Goal: Task Accomplishment & Management: Use online tool/utility

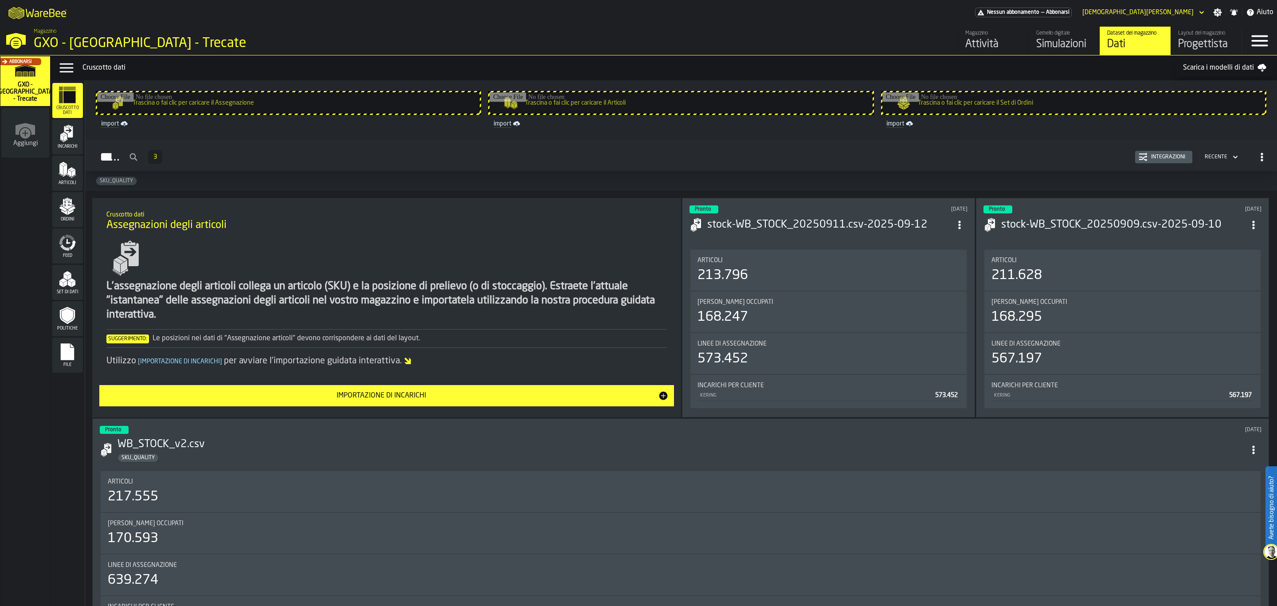
click at [813, 145] on h2 "Incarichi 3 Integrazioni Recente" at bounding box center [681, 155] width 1192 height 31
click at [1077, 37] on div "Simulazioni" at bounding box center [1065, 44] width 56 height 14
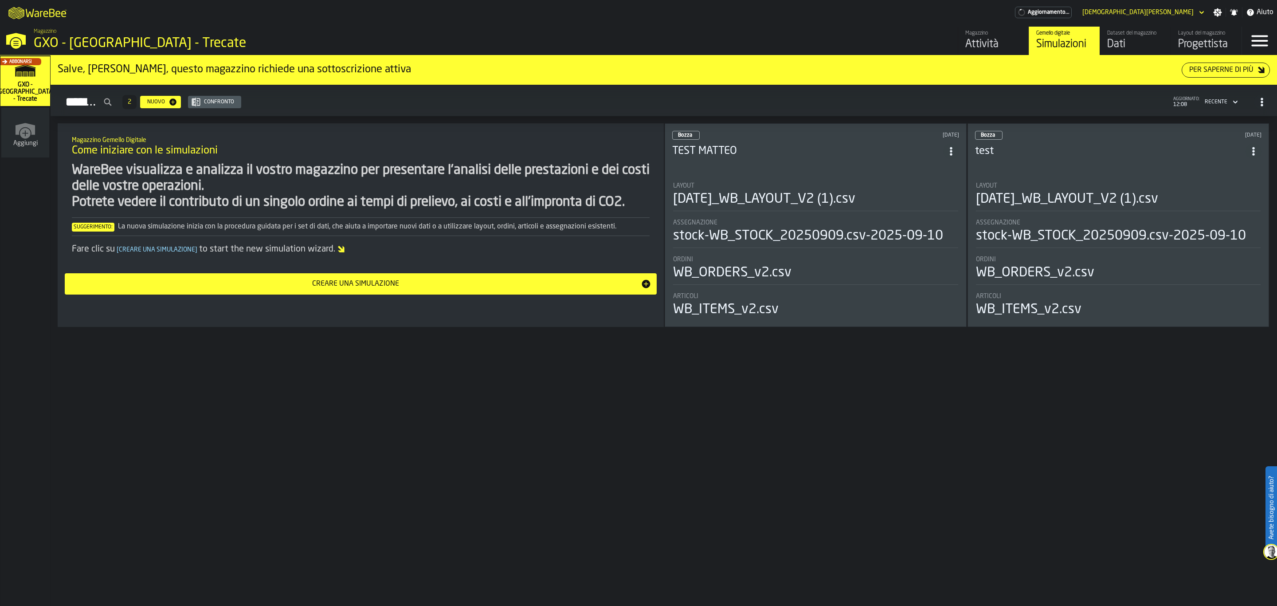
click at [1201, 39] on div "Progettista" at bounding box center [1206, 44] width 56 height 14
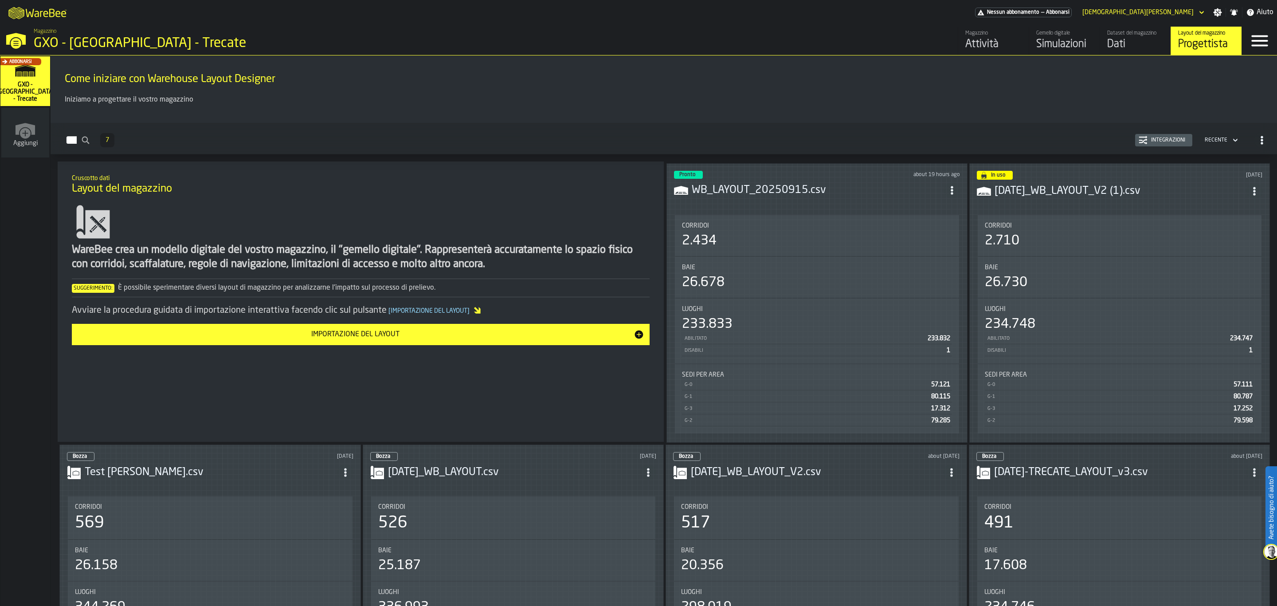
click at [831, 285] on div "26.678" at bounding box center [817, 283] width 270 height 16
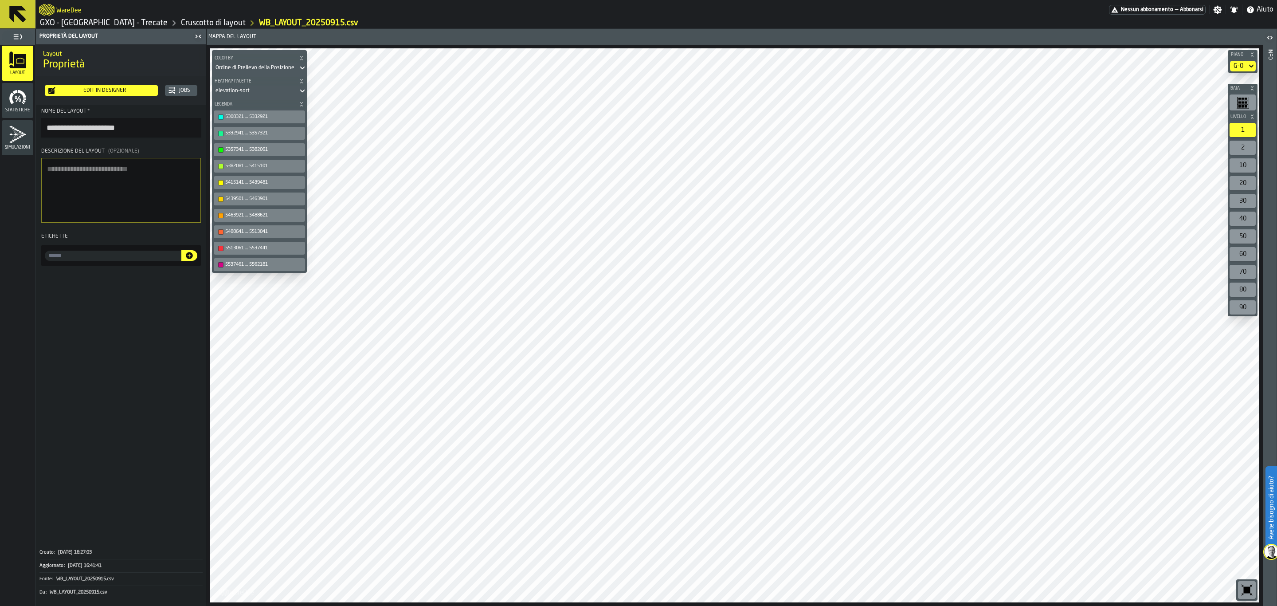
click at [7, 106] on div "Statistiche" at bounding box center [17, 100] width 31 height 24
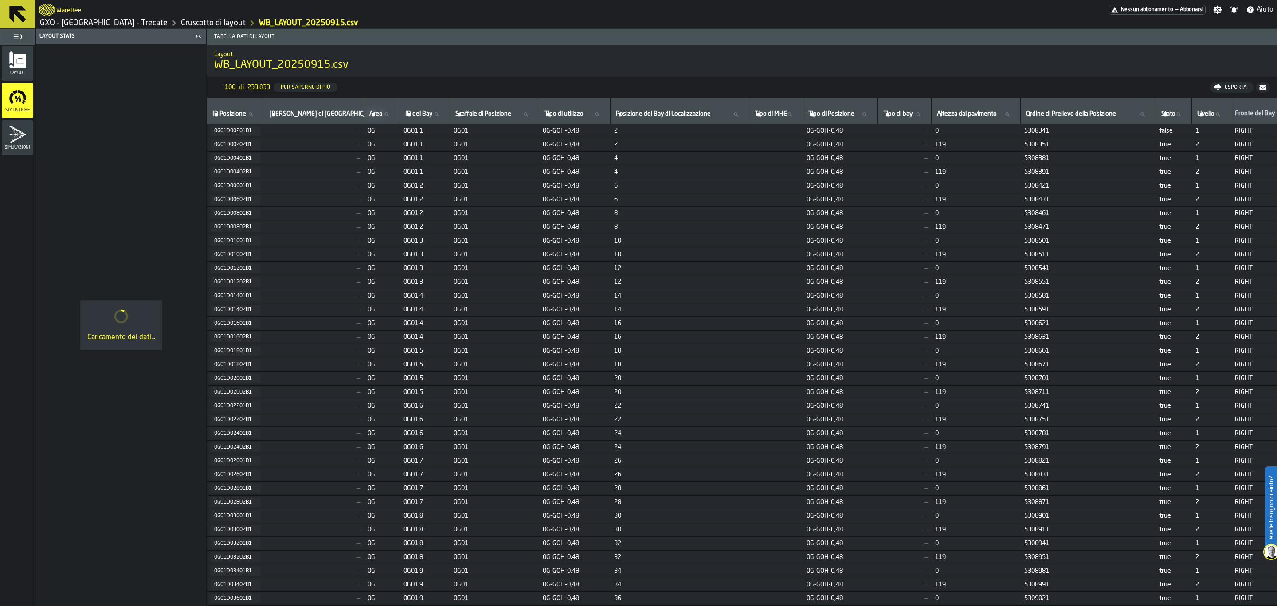
click at [16, 140] on icon "menu Simulazioni" at bounding box center [18, 135] width 18 height 18
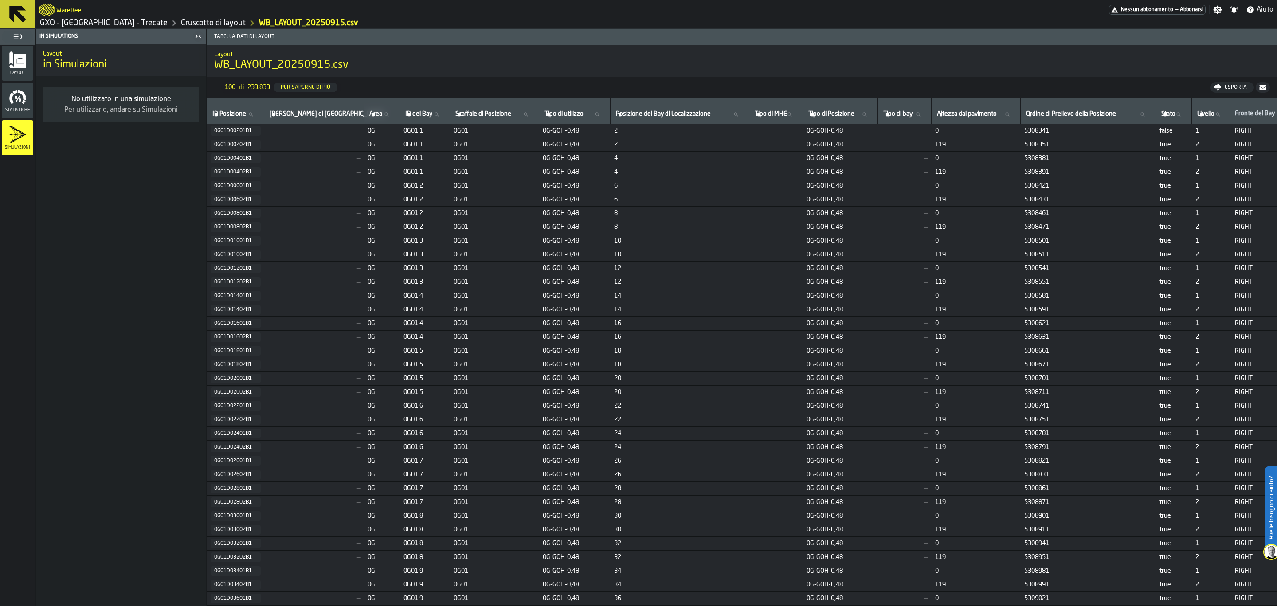
click at [16, 67] on icon "menu Layout" at bounding box center [17, 61] width 16 height 14
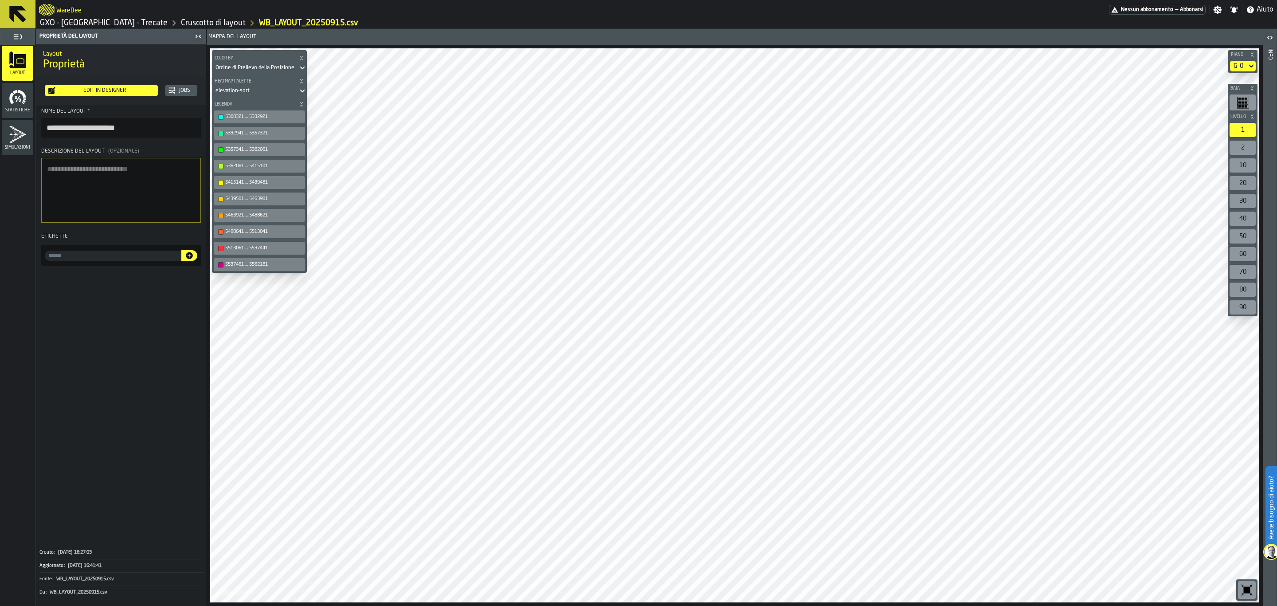
click at [300, 90] on icon at bounding box center [302, 91] width 4 height 3
click at [269, 68] on div "Ordine di Prelievo della Posizione" at bounding box center [255, 68] width 79 height 6
click at [253, 67] on div "Ordine di Prelievo della Posizione" at bounding box center [255, 68] width 79 height 6
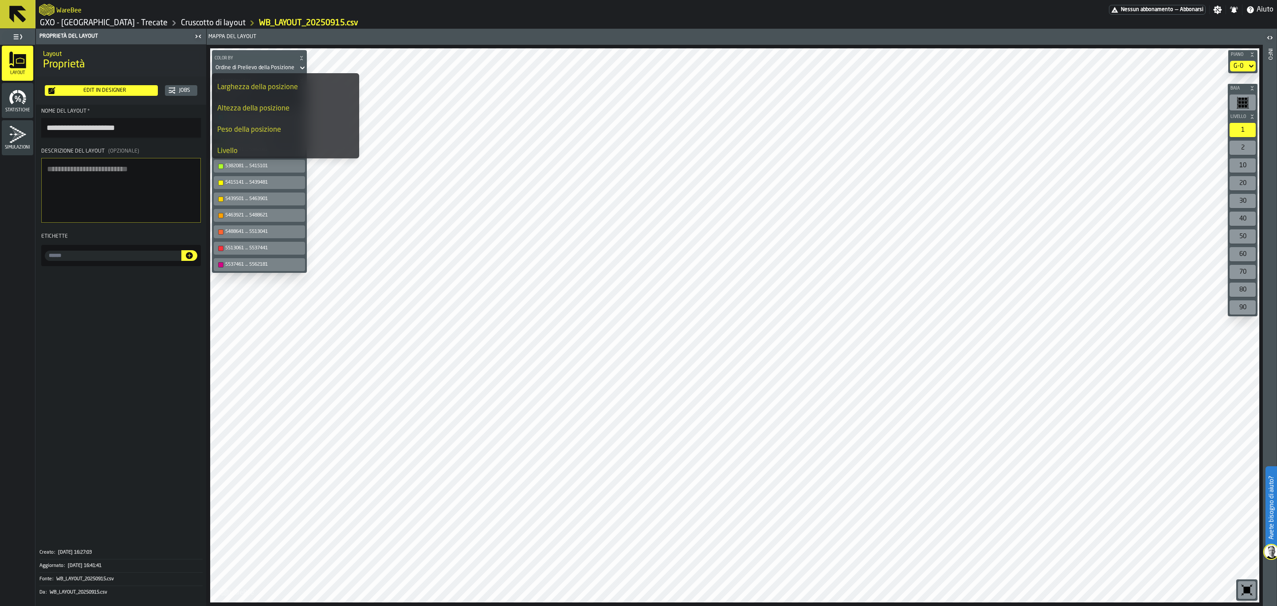
scroll to position [149, 0]
click at [304, 142] on div "Livello" at bounding box center [285, 147] width 137 height 11
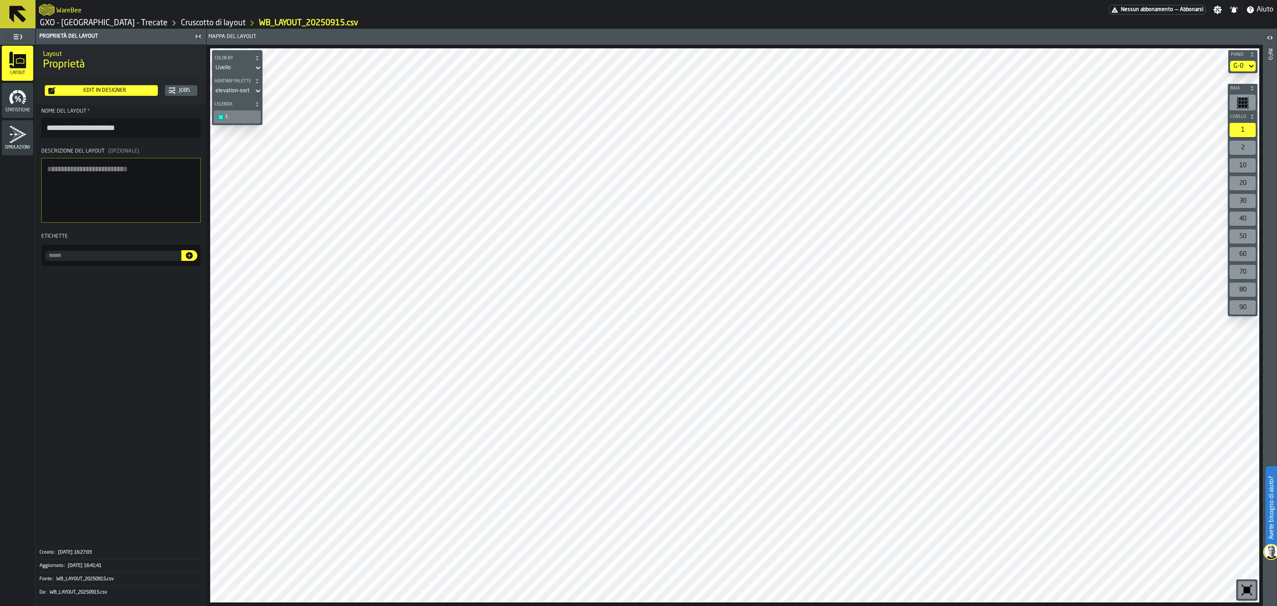
click at [250, 114] on div "1" at bounding box center [241, 117] width 33 height 6
click at [251, 68] on div "Livello" at bounding box center [233, 68] width 42 height 10
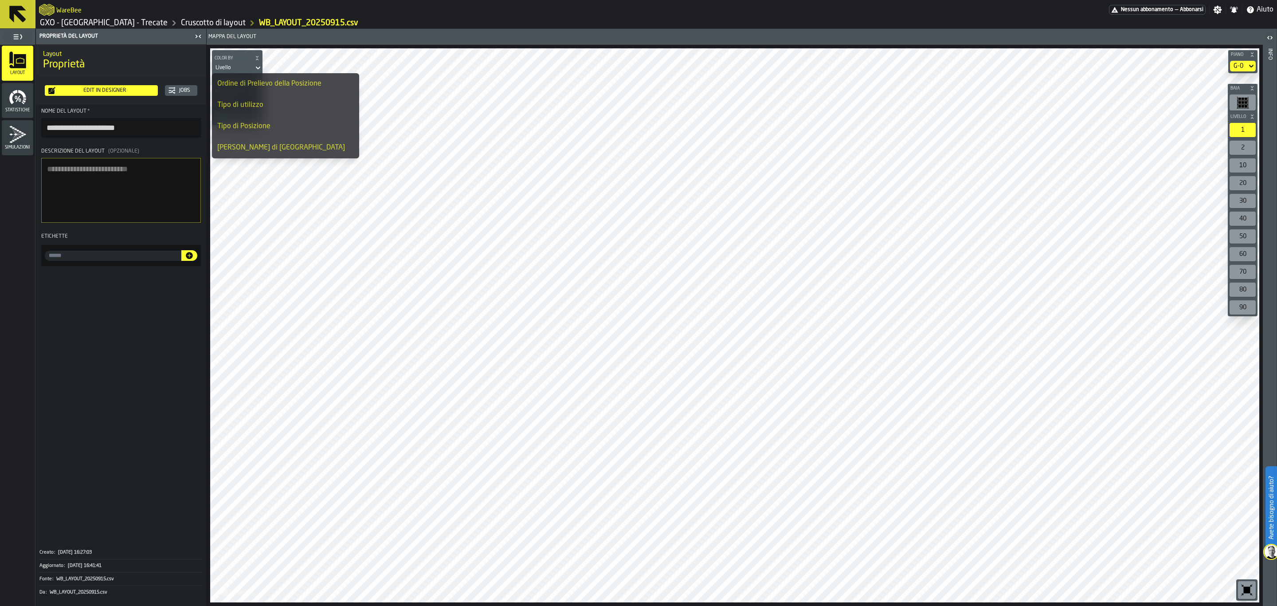
click at [294, 102] on div "Tipo di utilizzo" at bounding box center [285, 105] width 137 height 11
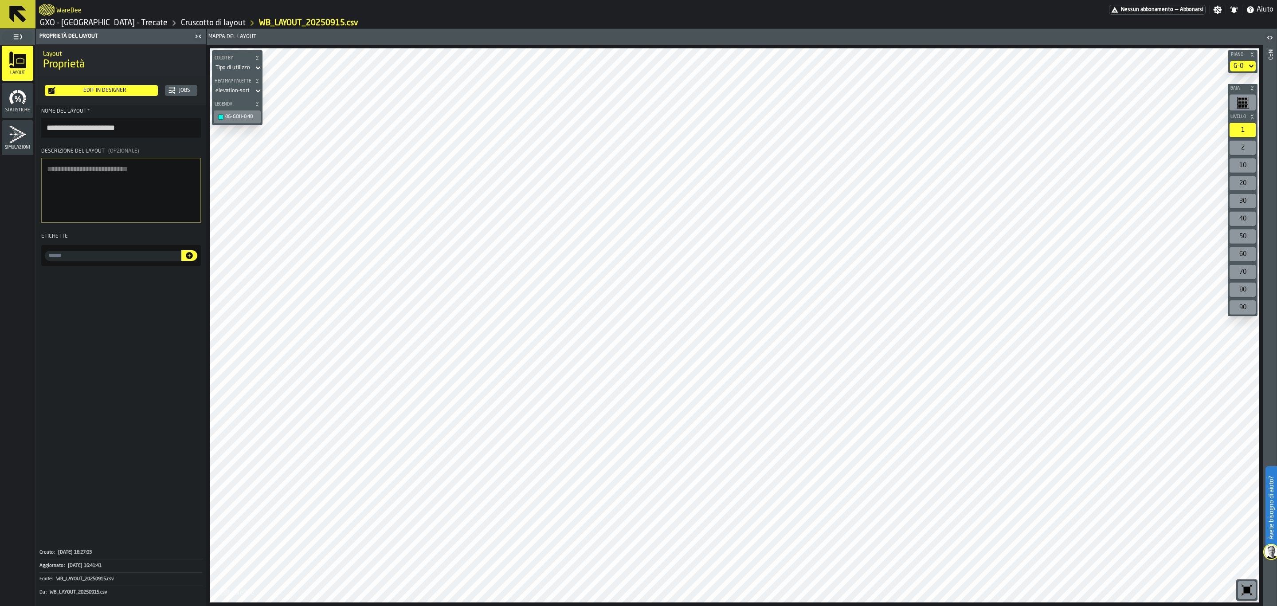
click at [243, 70] on div "Tipo di utilizzo" at bounding box center [233, 68] width 35 height 6
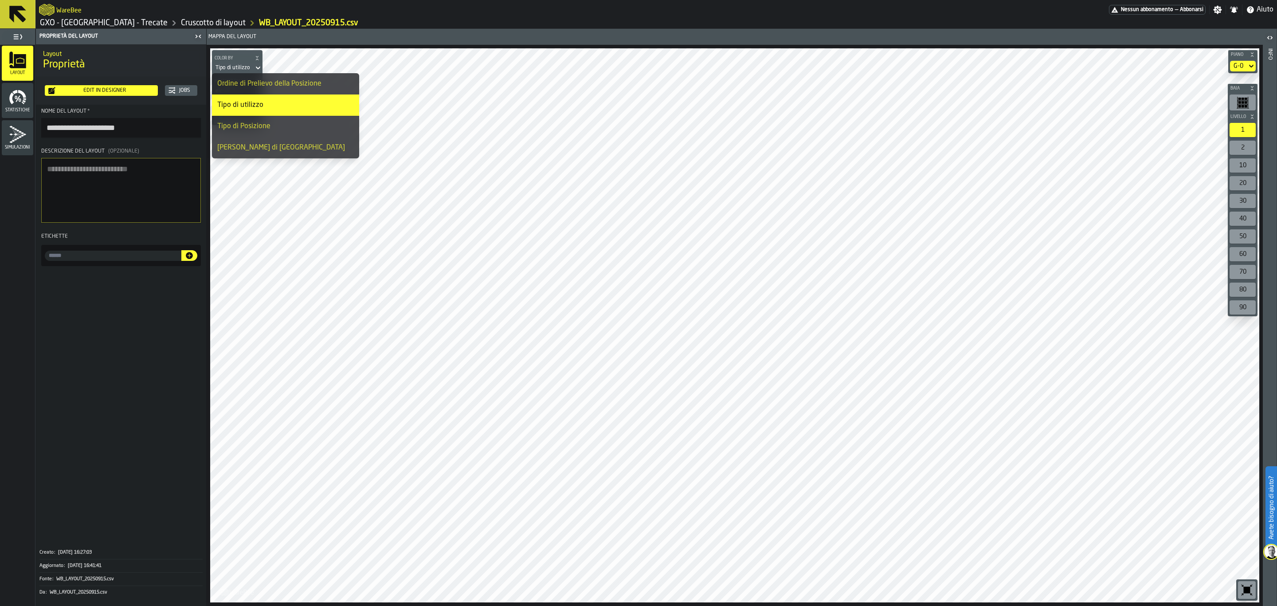
click at [259, 132] on li "Tipo di Posizione" at bounding box center [285, 126] width 147 height 21
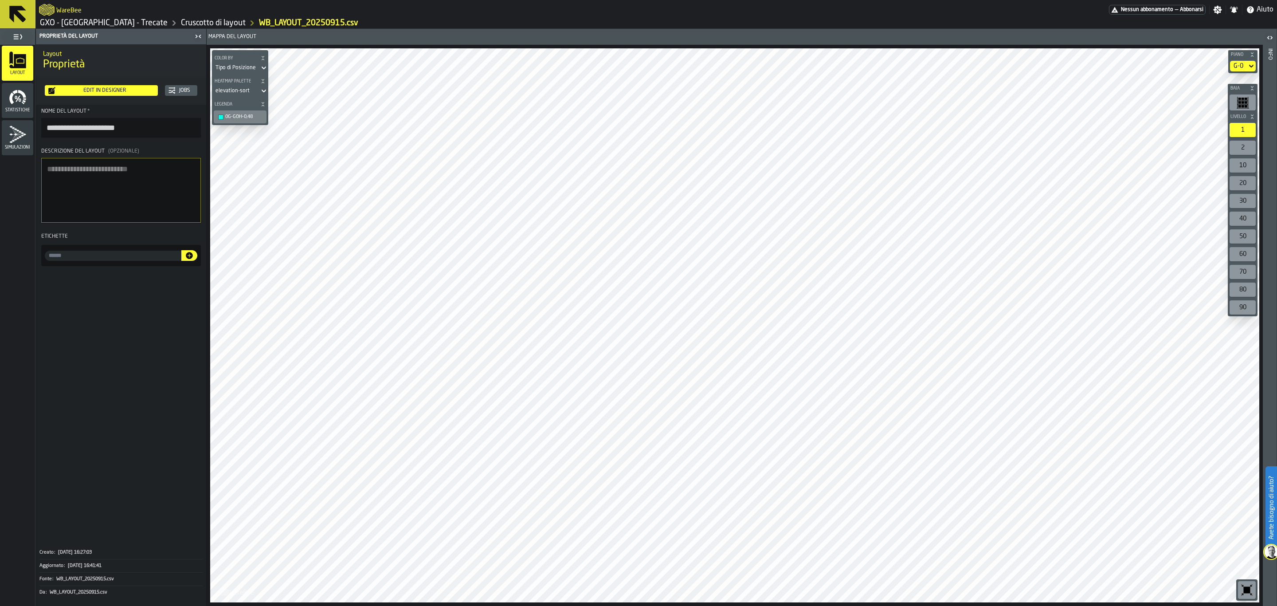
click at [244, 67] on div "Tipo di Posizione" at bounding box center [236, 68] width 40 height 6
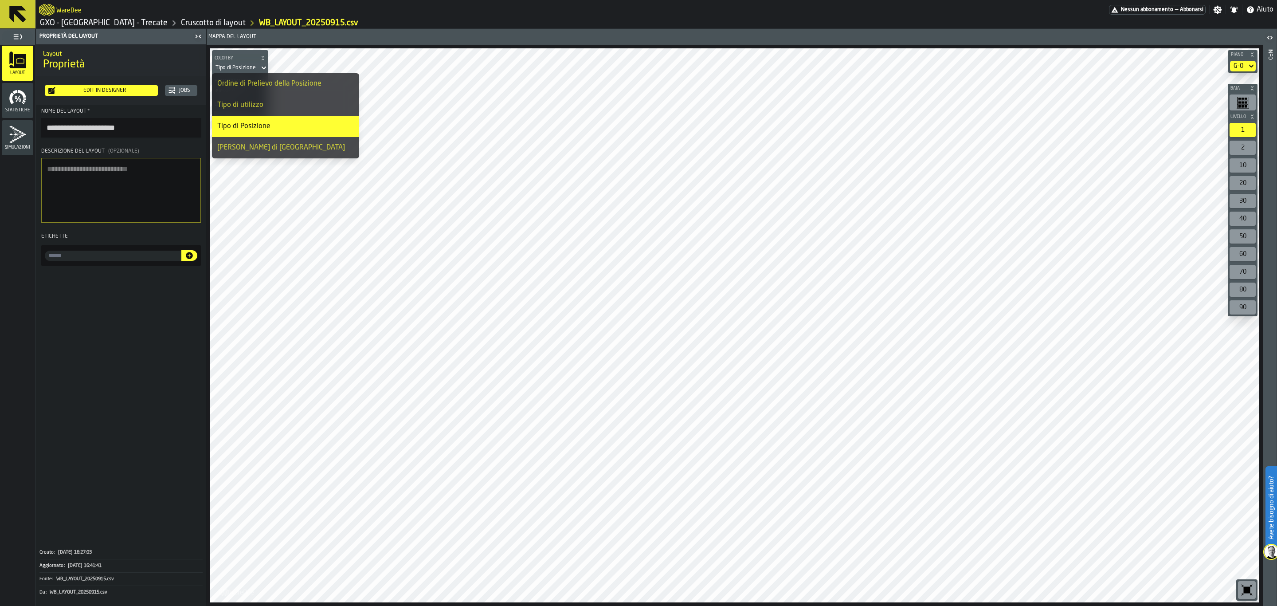
click at [268, 91] on li "Ordine di Prelievo della Posizione" at bounding box center [285, 83] width 147 height 21
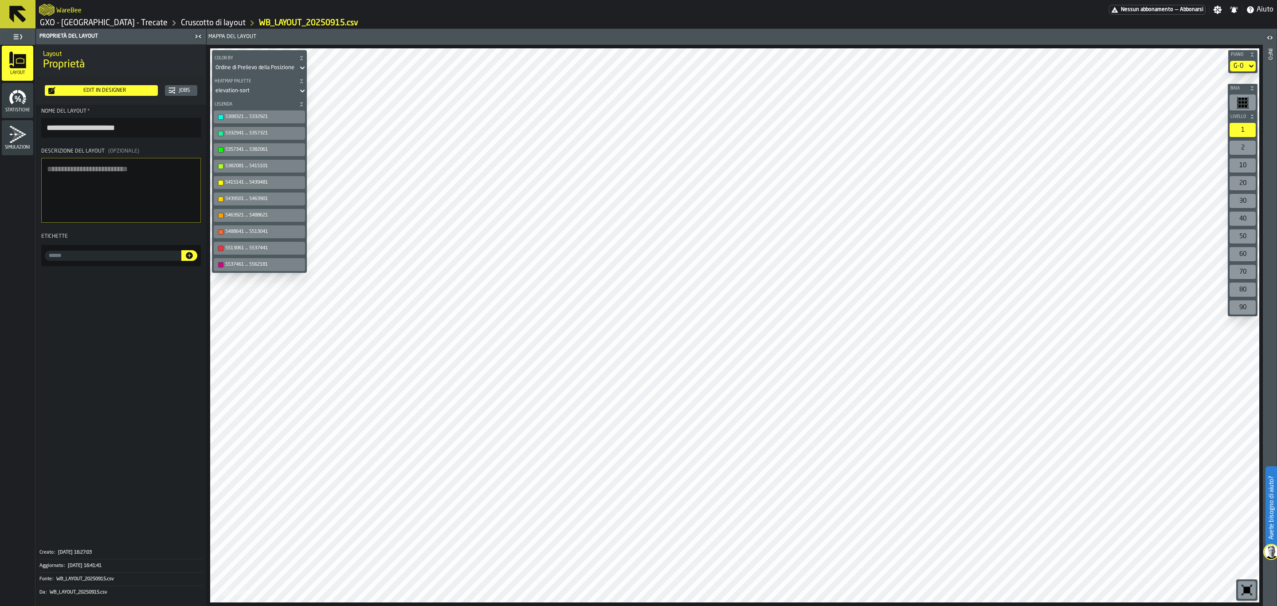
click at [1238, 102] on rect "button-toolbar-undefined" at bounding box center [1237, 103] width 0 height 12
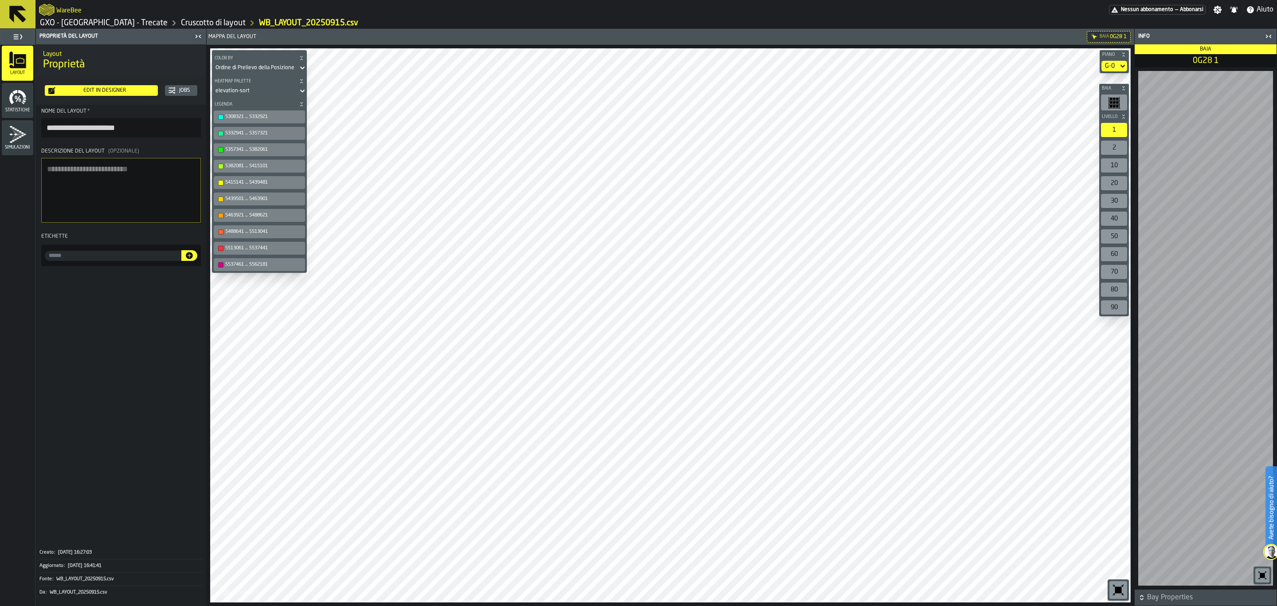
click at [128, 87] on div "Edit in Designer" at bounding box center [104, 90] width 99 height 6
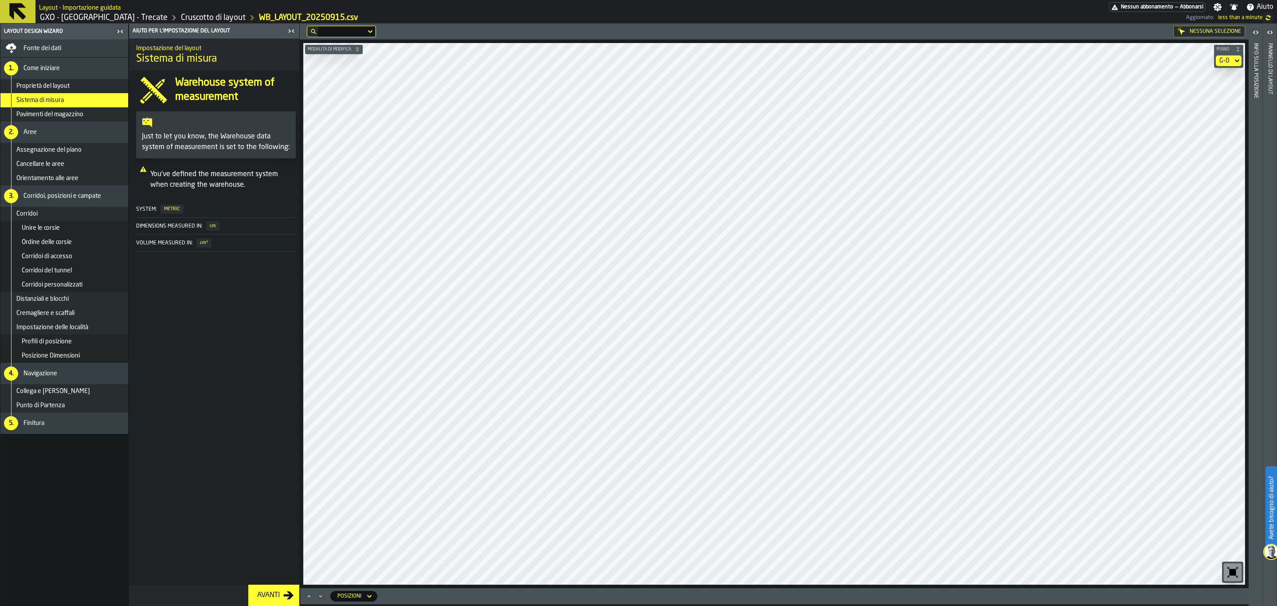
click at [1219, 60] on div "G-0" at bounding box center [1224, 60] width 17 height 11
click at [1223, 94] on div "G-1" at bounding box center [1214, 98] width 46 height 11
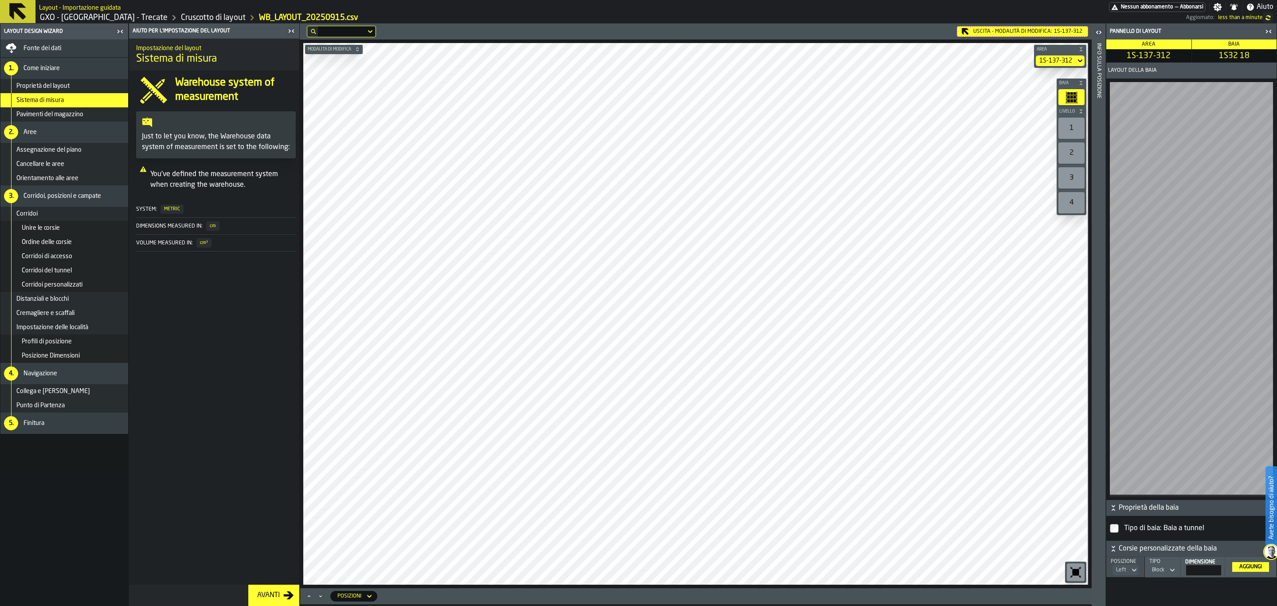
click at [264, 603] on button "Avanti" at bounding box center [273, 595] width 51 height 21
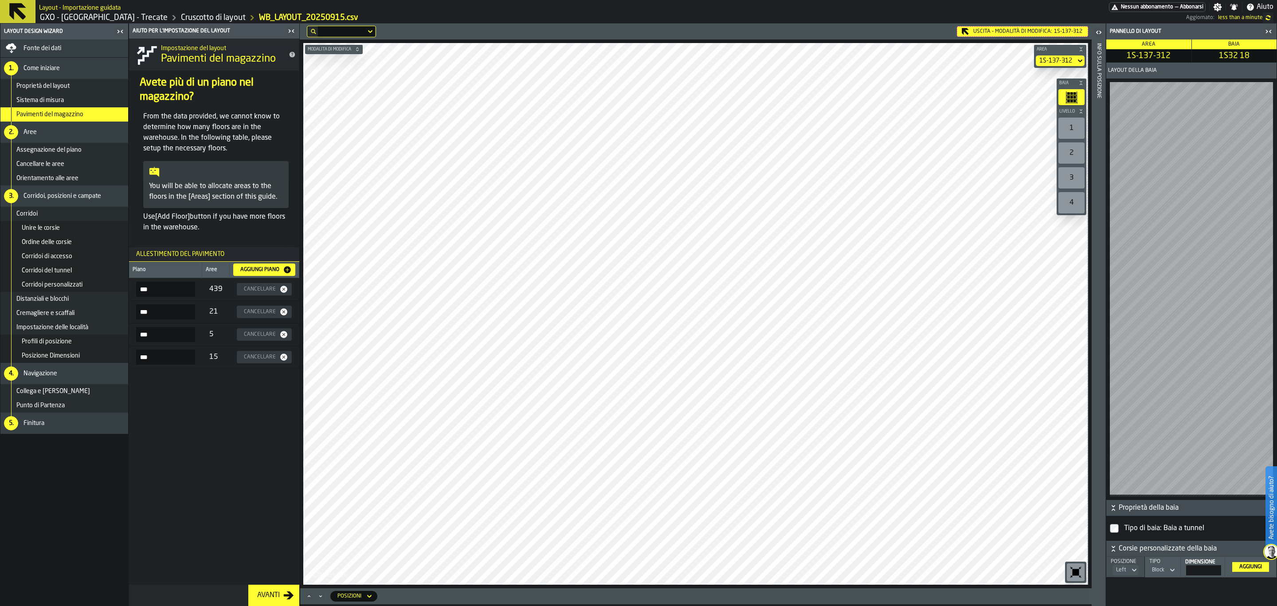
click at [1044, 32] on div "Uscita - Modalità di Modifica: 1S-137-312" at bounding box center [1022, 31] width 131 height 11
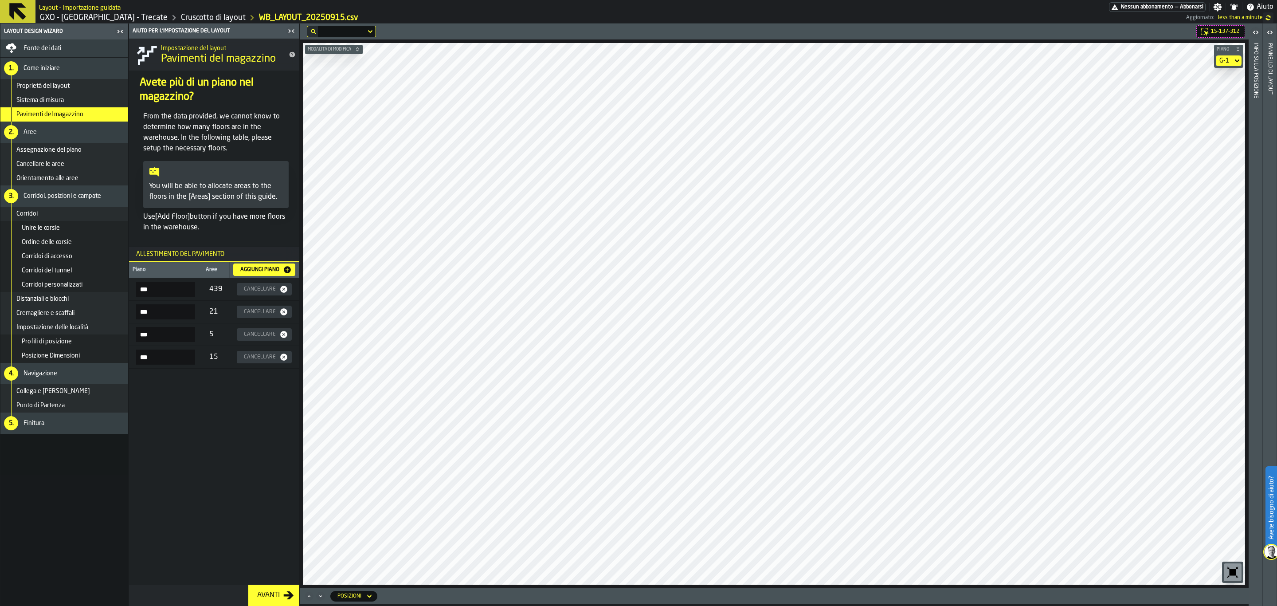
click at [91, 418] on div "5. Finitura" at bounding box center [64, 422] width 128 height 21
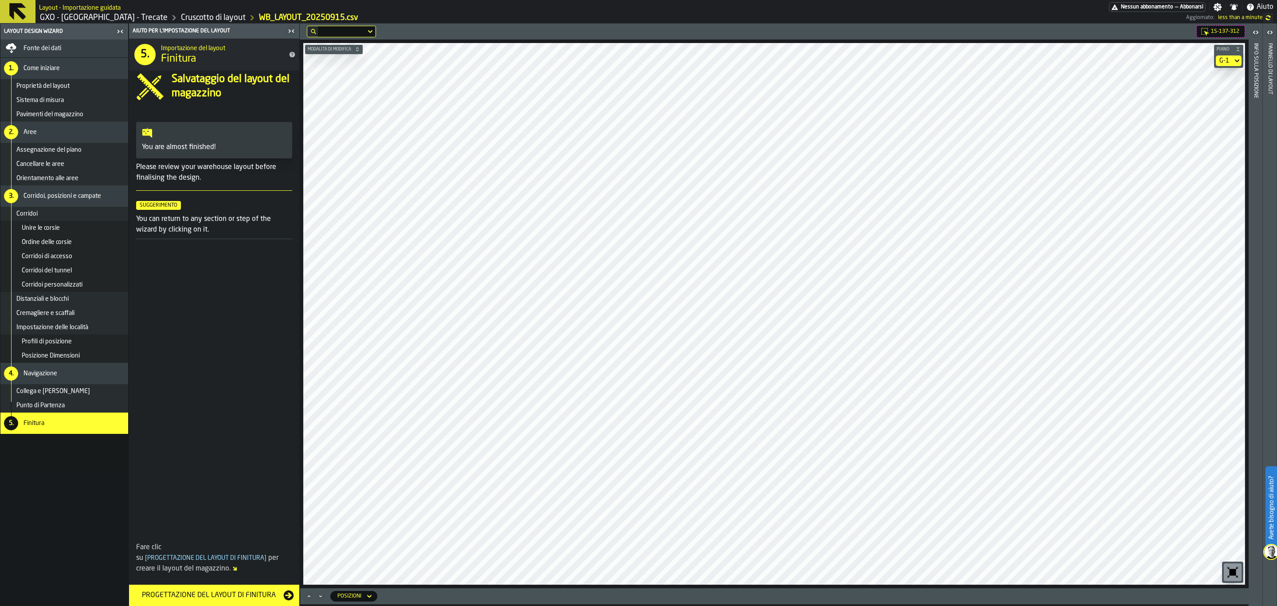
click at [294, 35] on icon "button-toggle-Chiudimi" at bounding box center [291, 31] width 11 height 11
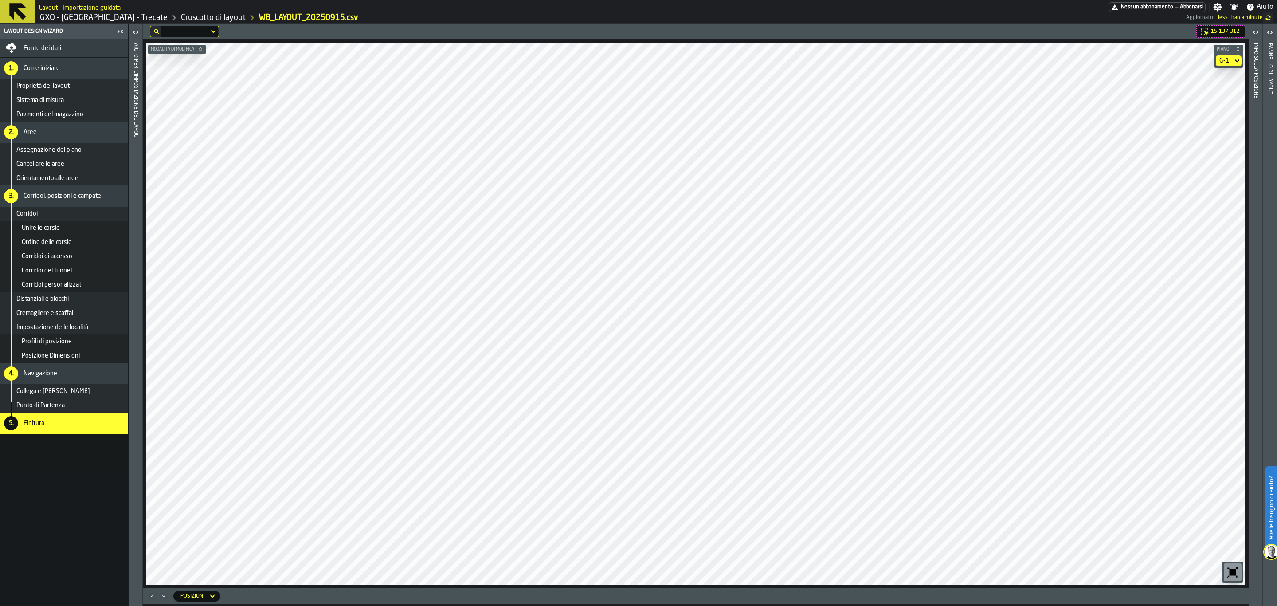
click at [124, 24] on header "Layout Design Wizard" at bounding box center [64, 32] width 128 height 16
click at [122, 31] on icon "button-toggle-Chiudimi" at bounding box center [122, 31] width 2 height 3
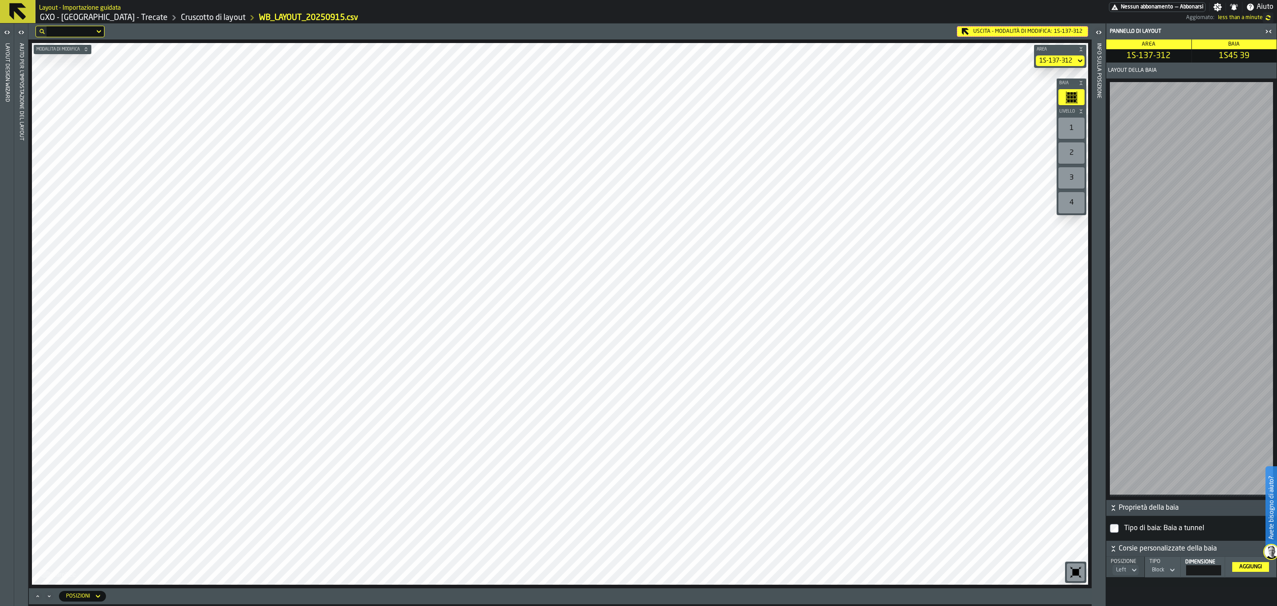
click at [977, 32] on div "Uscita - Modalità di Modifica: 1S-137-312" at bounding box center [1022, 31] width 131 height 11
click at [998, 32] on div "Uscita - Modalità di Modifica: 1S-001-136" at bounding box center [1022, 31] width 131 height 11
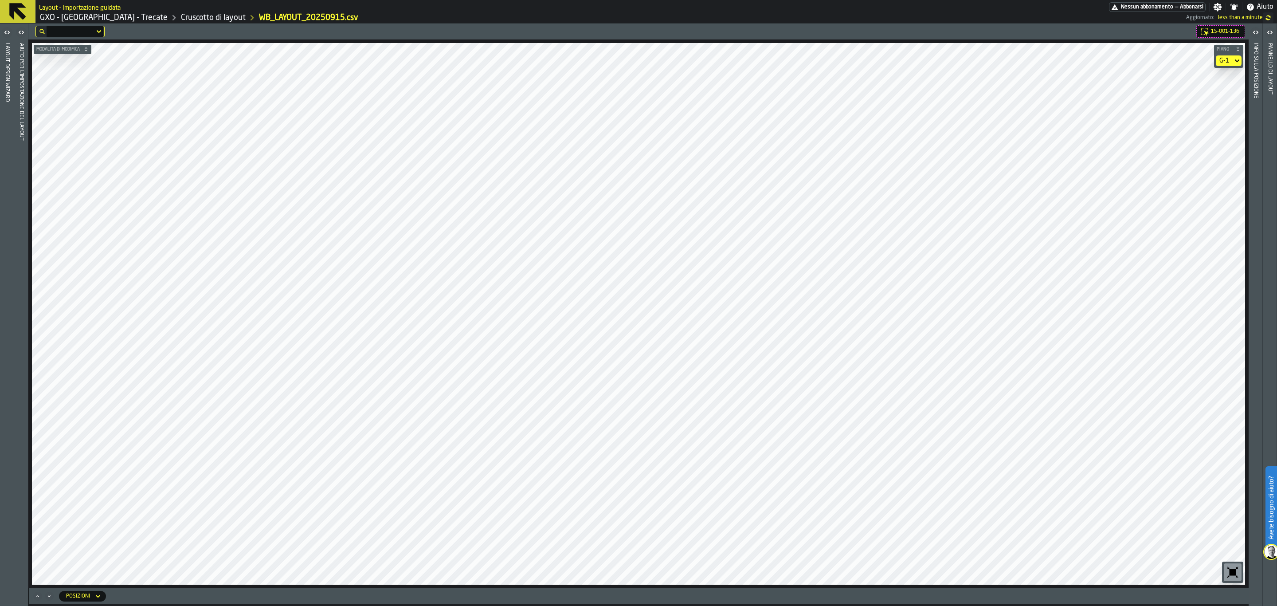
click at [1100, 605] on html "Avete bisogno [PERSON_NAME]? Layout - Importazione guidata Nessun abbonamento —…" at bounding box center [638, 303] width 1277 height 606
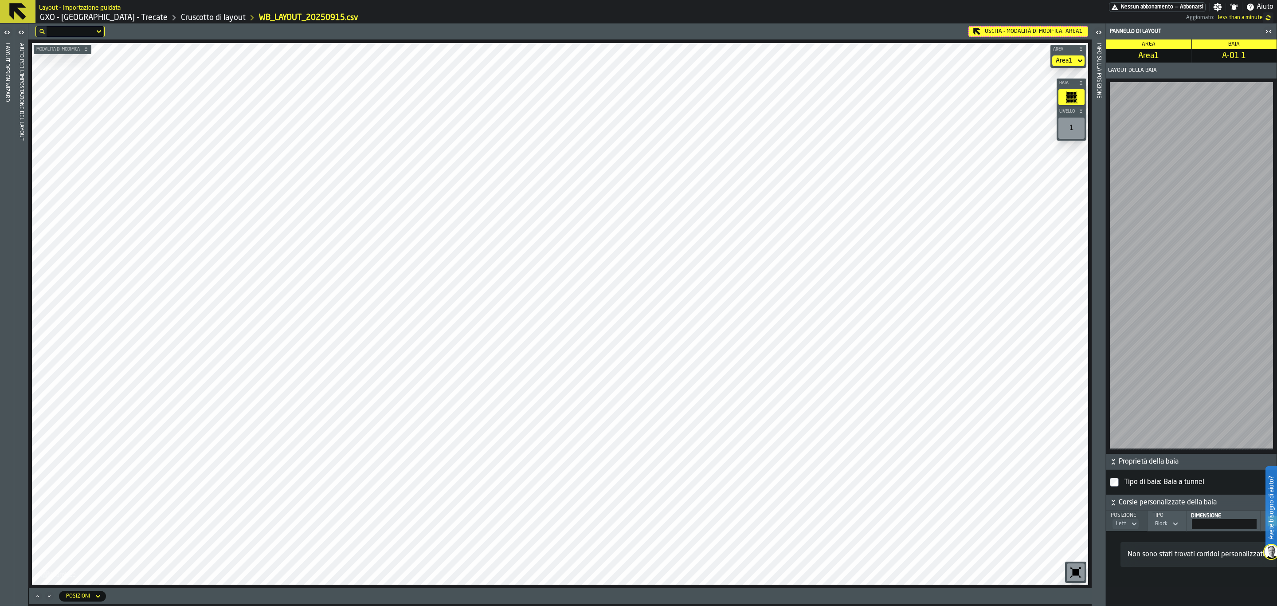
click at [1029, 28] on div "Uscita - Modalità di Modifica: Area1" at bounding box center [1029, 31] width 120 height 11
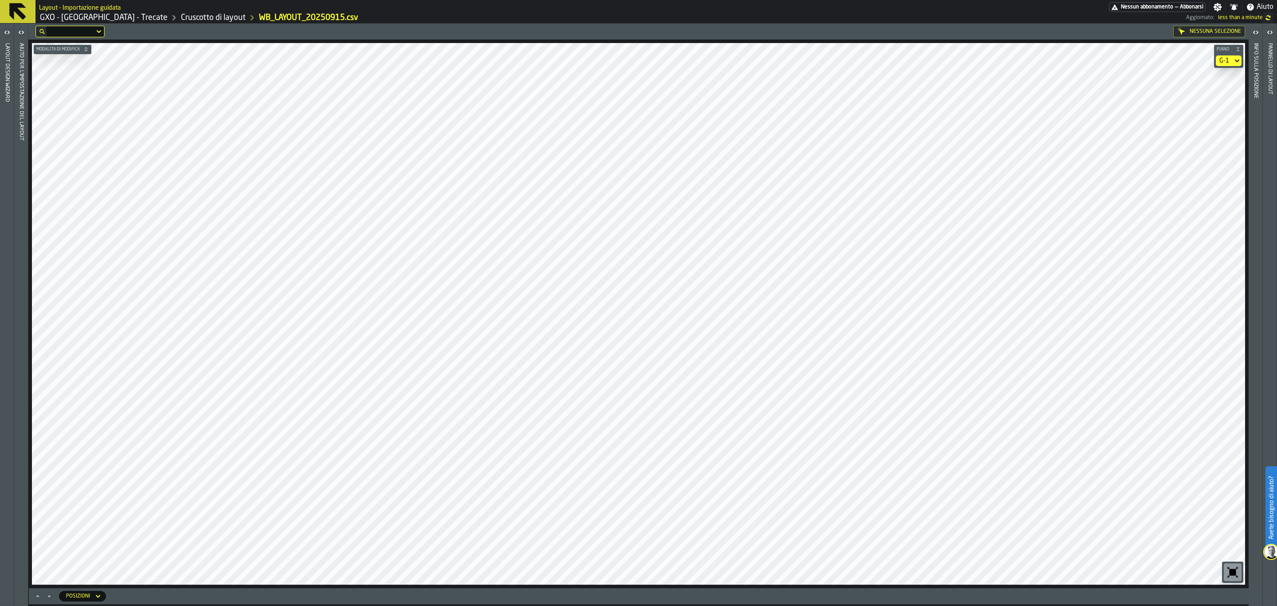
click at [1230, 63] on div "G-1" at bounding box center [1224, 60] width 17 height 11
click at [1199, 145] on div "G-2" at bounding box center [1214, 140] width 46 height 11
click at [16, 7] on icon at bounding box center [17, 11] width 17 height 17
